Goal: Check status

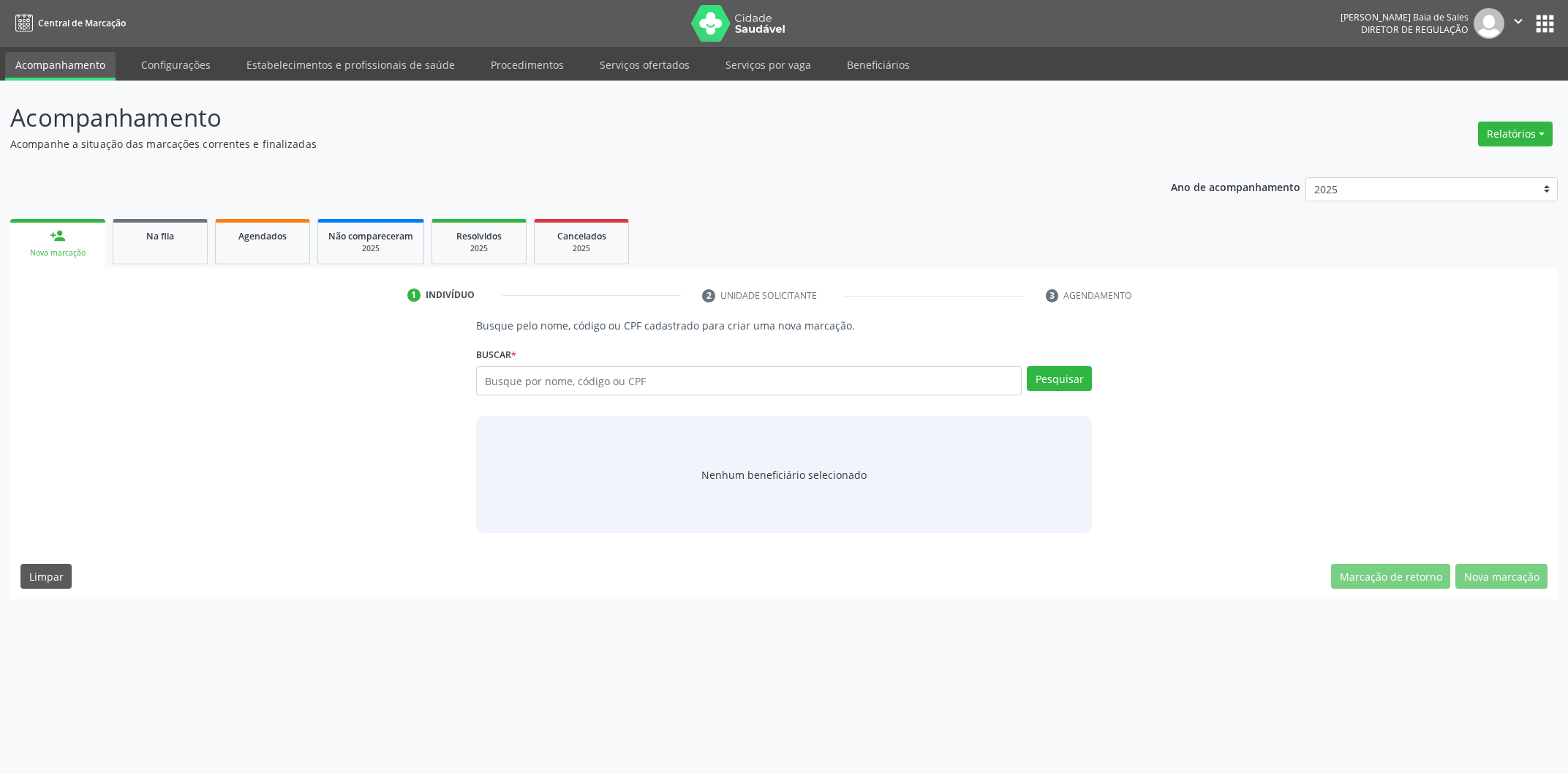
drag, startPoint x: 705, startPoint y: 294, endPoint x: 731, endPoint y: 294, distance: 26.0
click at [731, 294] on li "2 Unidade solicitante" at bounding box center [862, 295] width 343 height 25
click at [741, 301] on li "2 Unidade solicitante" at bounding box center [862, 295] width 343 height 25
drag, startPoint x: 776, startPoint y: 300, endPoint x: 796, endPoint y: 299, distance: 20.0
click at [796, 299] on li "2 Unidade solicitante" at bounding box center [862, 295] width 343 height 25
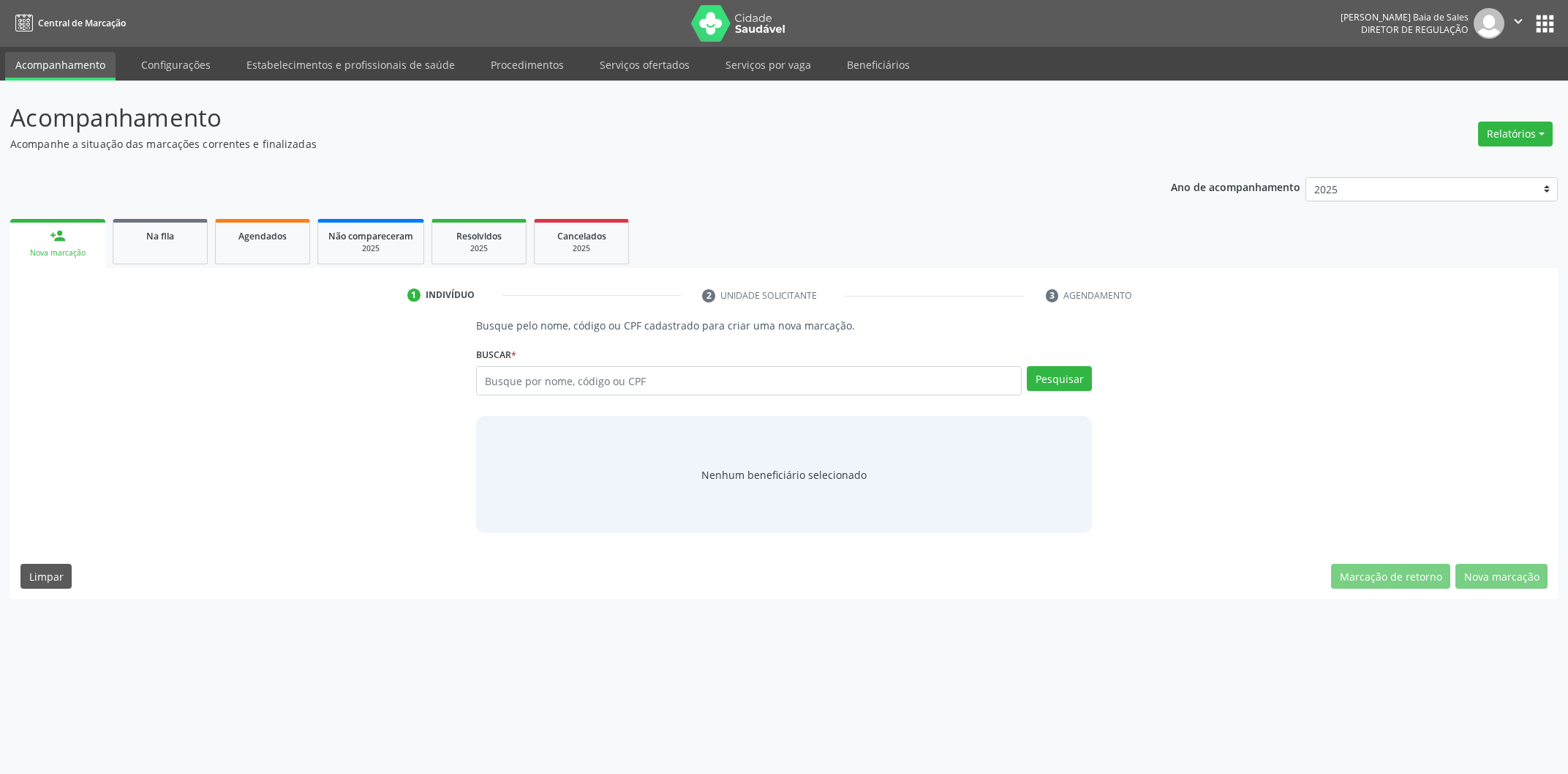
click at [896, 286] on li "2 Unidade solicitante" at bounding box center [862, 295] width 343 height 25
click at [631, 392] on input "text" at bounding box center [749, 380] width 546 height 29
paste input "021.348.404-80"
type input "02134840480"
click at [1085, 385] on button "Pesquisar" at bounding box center [1059, 378] width 65 height 25
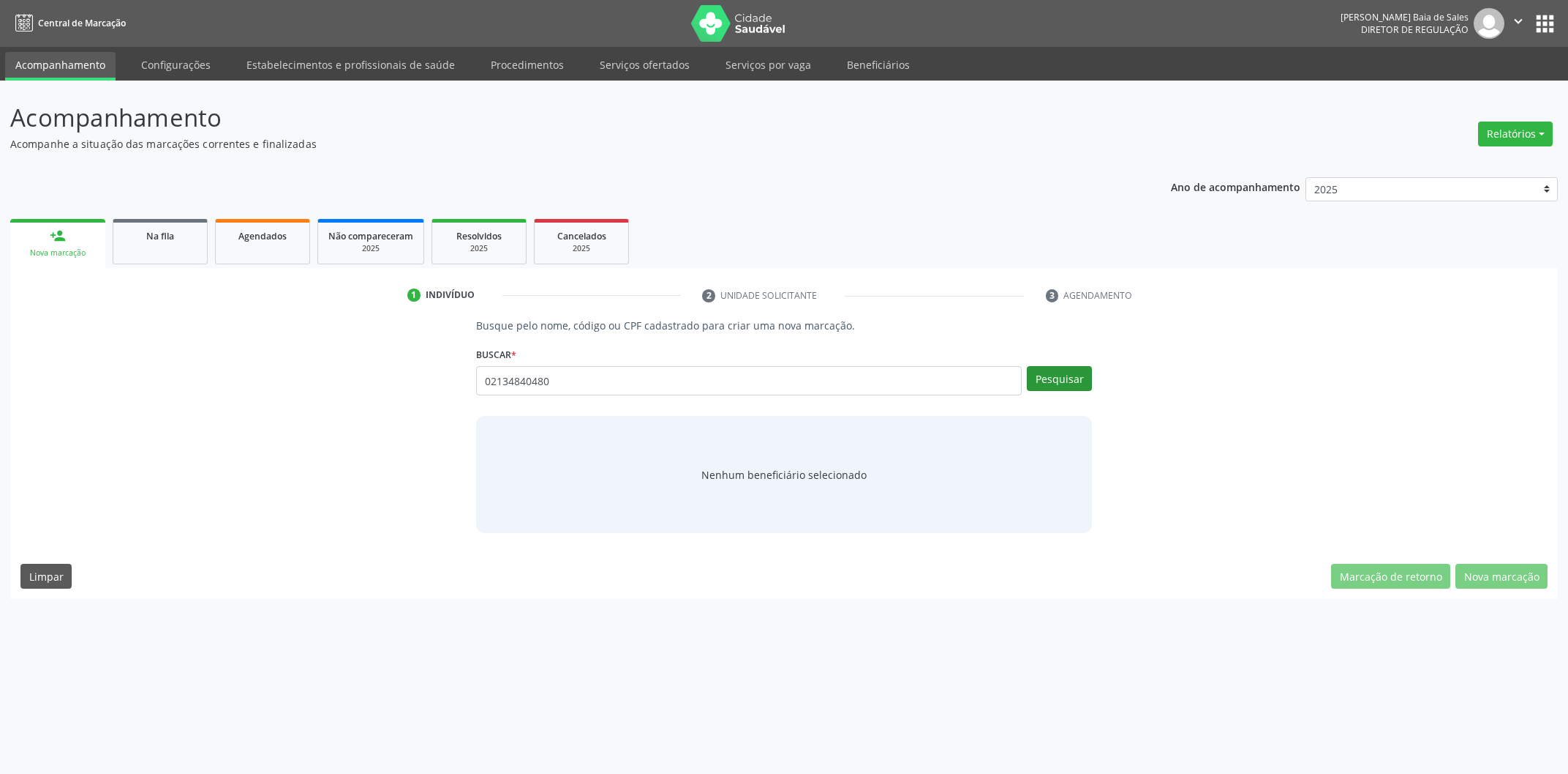
type input "02134840480"
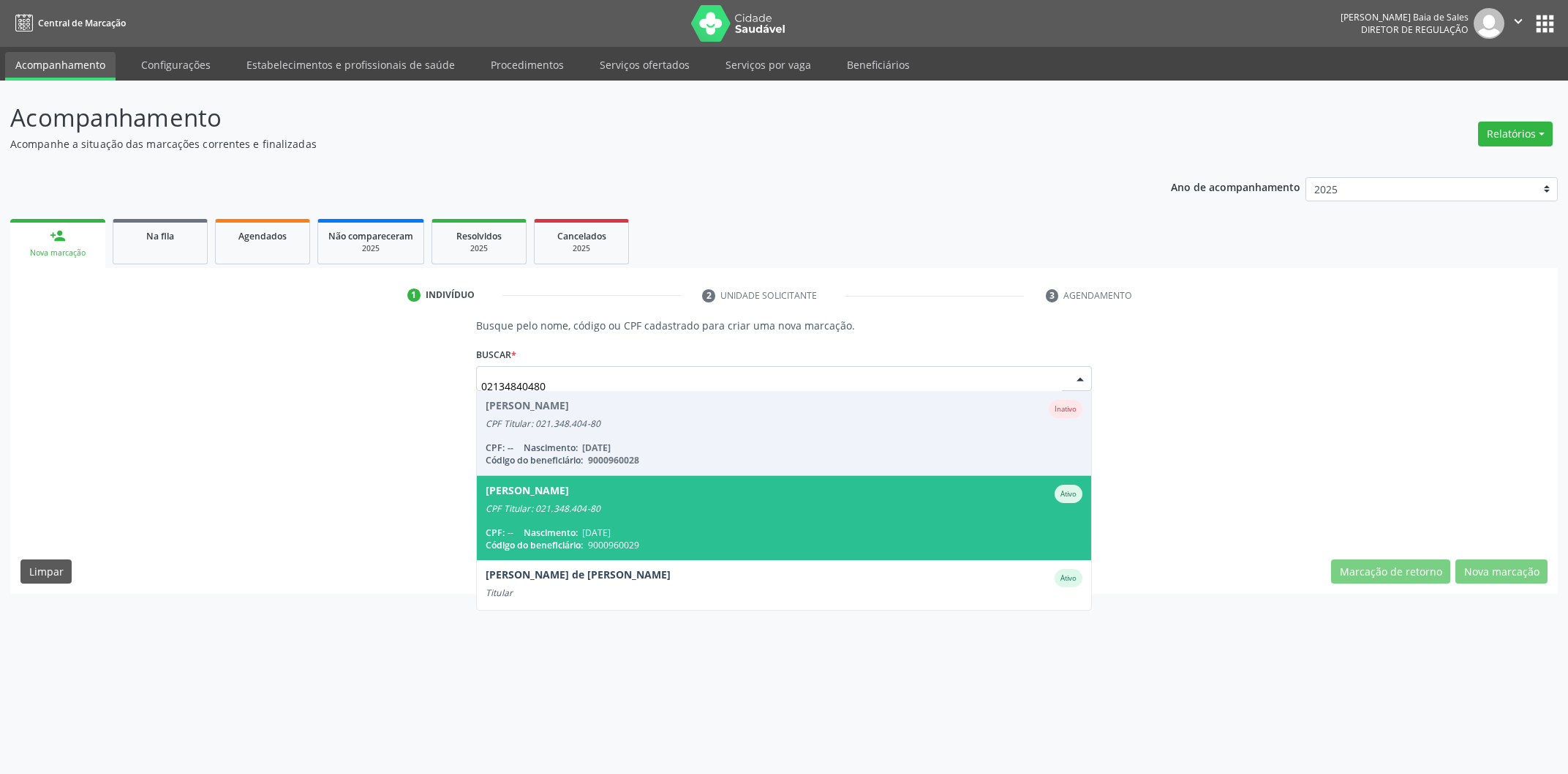
click at [898, 531] on div "CPF: -- Nascimento: [DATE]" at bounding box center [784, 532] width 597 height 12
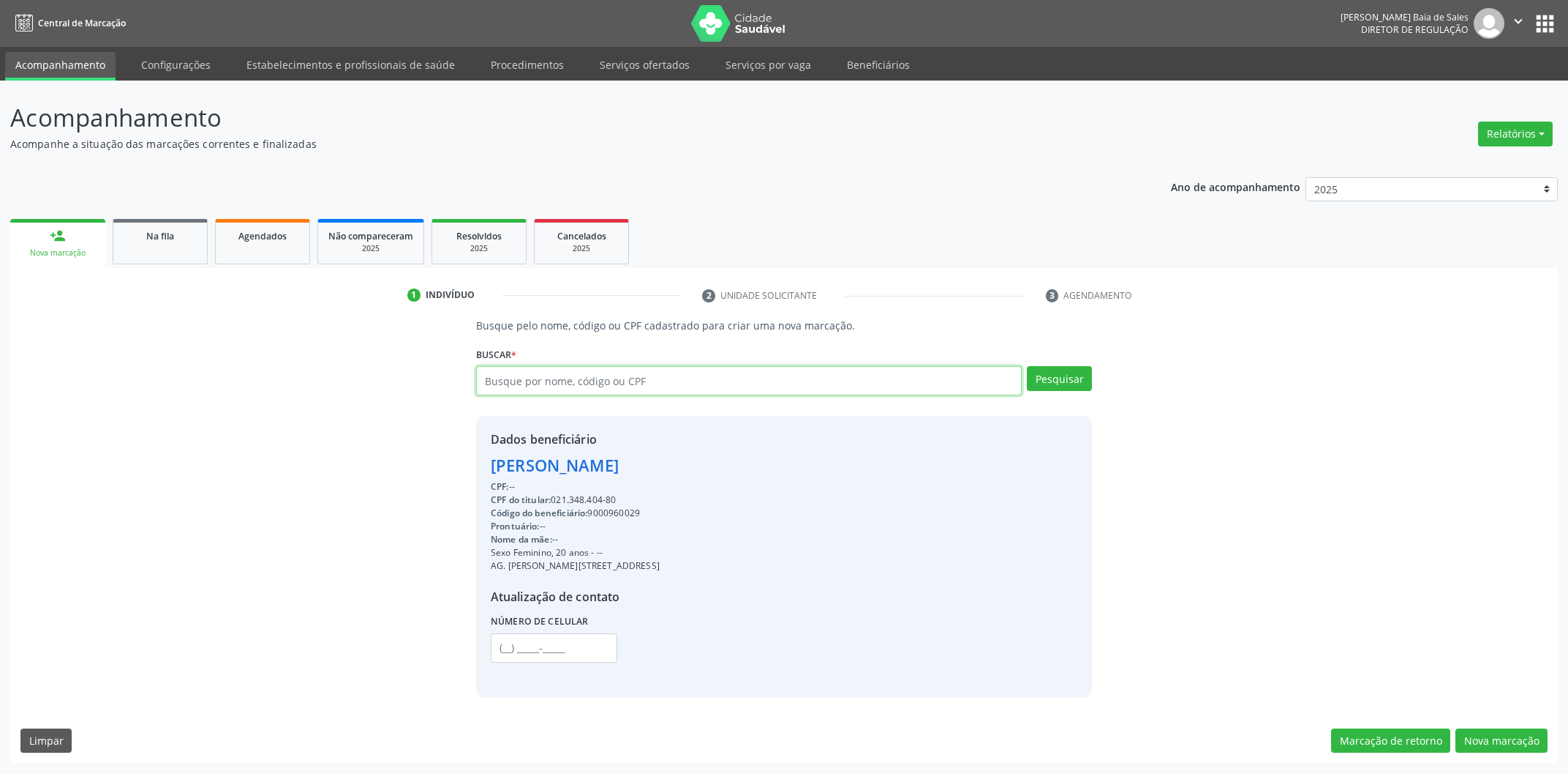
click at [663, 372] on input "text" at bounding box center [749, 380] width 546 height 29
paste input "021.348.404-80"
type input "02134840480"
click at [1048, 378] on button "Pesquisar" at bounding box center [1059, 378] width 65 height 25
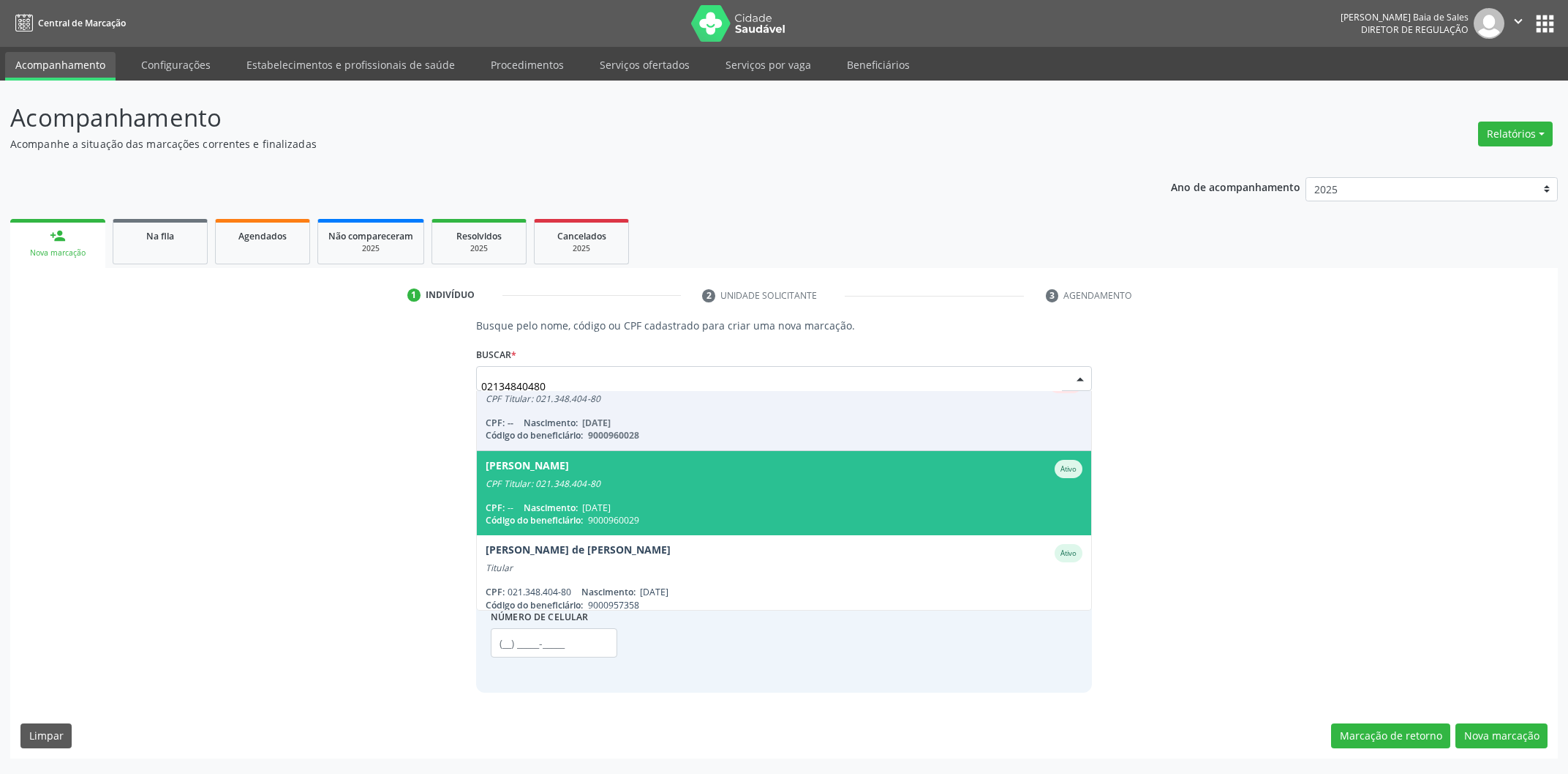
scroll to position [36, 0]
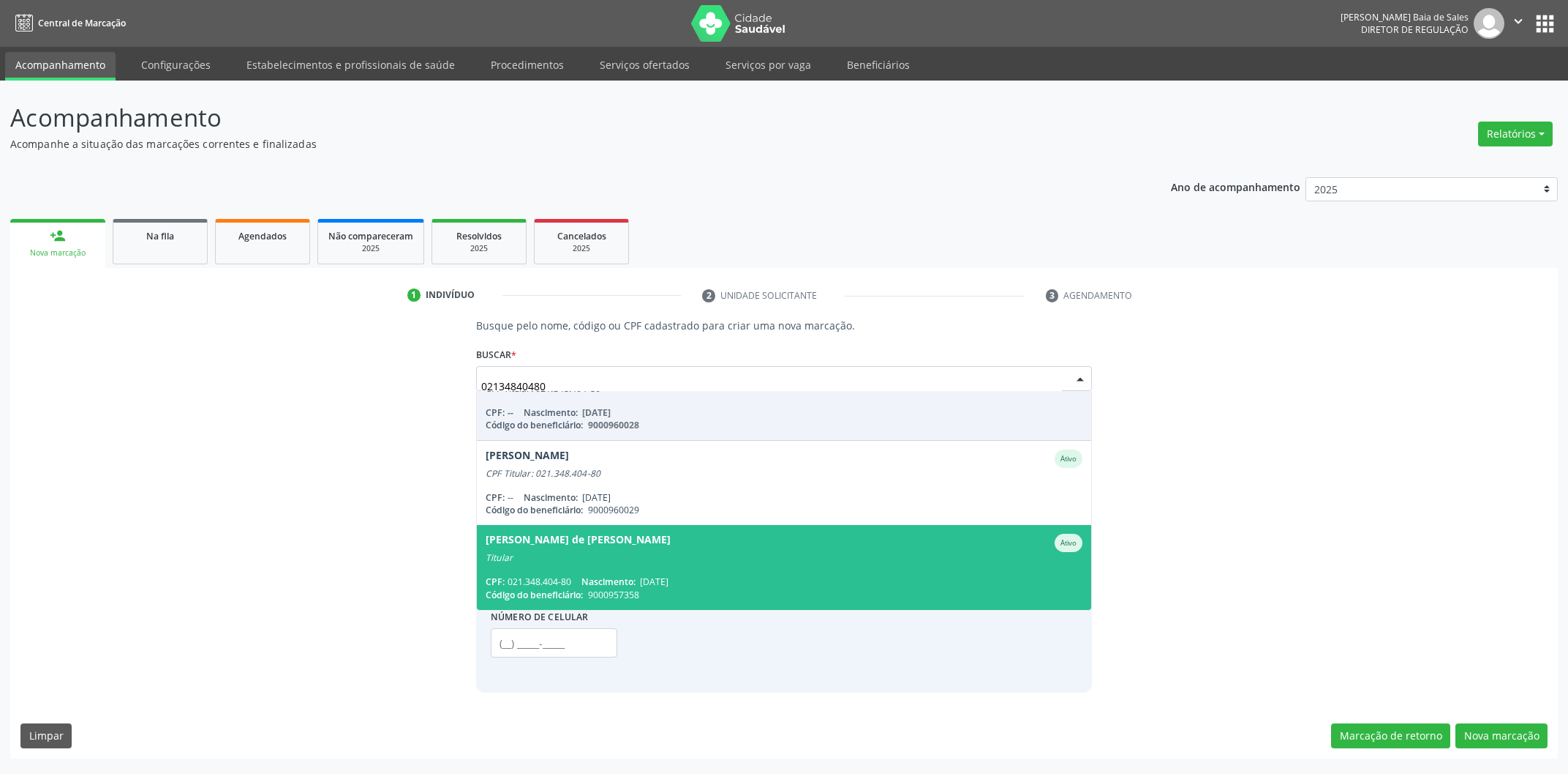
click at [948, 558] on div "Titular" at bounding box center [784, 557] width 597 height 11
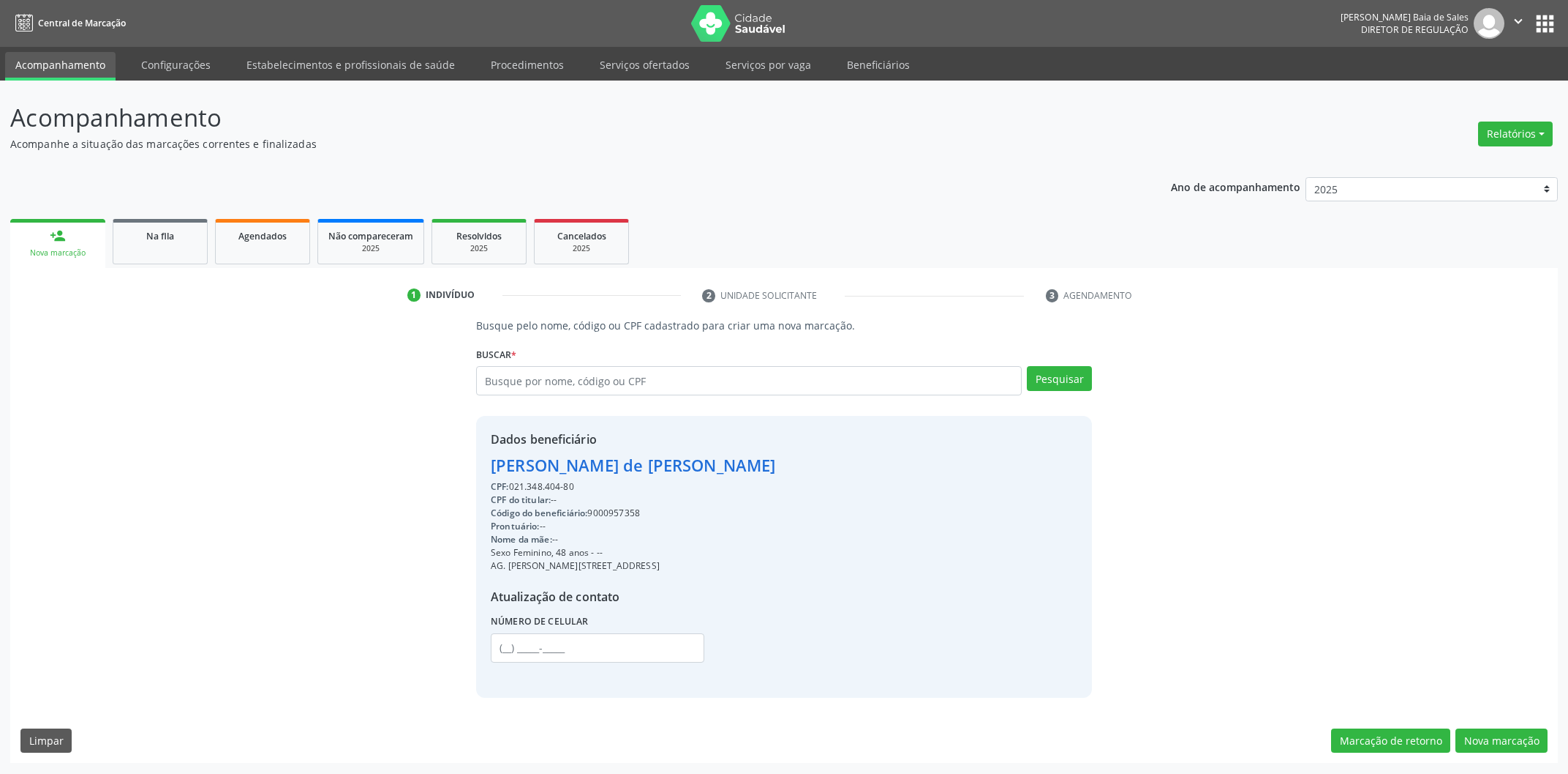
click at [634, 526] on div "Prontuário: --" at bounding box center [633, 526] width 286 height 13
click at [617, 601] on div "Atualização de contato" at bounding box center [633, 596] width 286 height 17
